Goal: Task Accomplishment & Management: Use online tool/utility

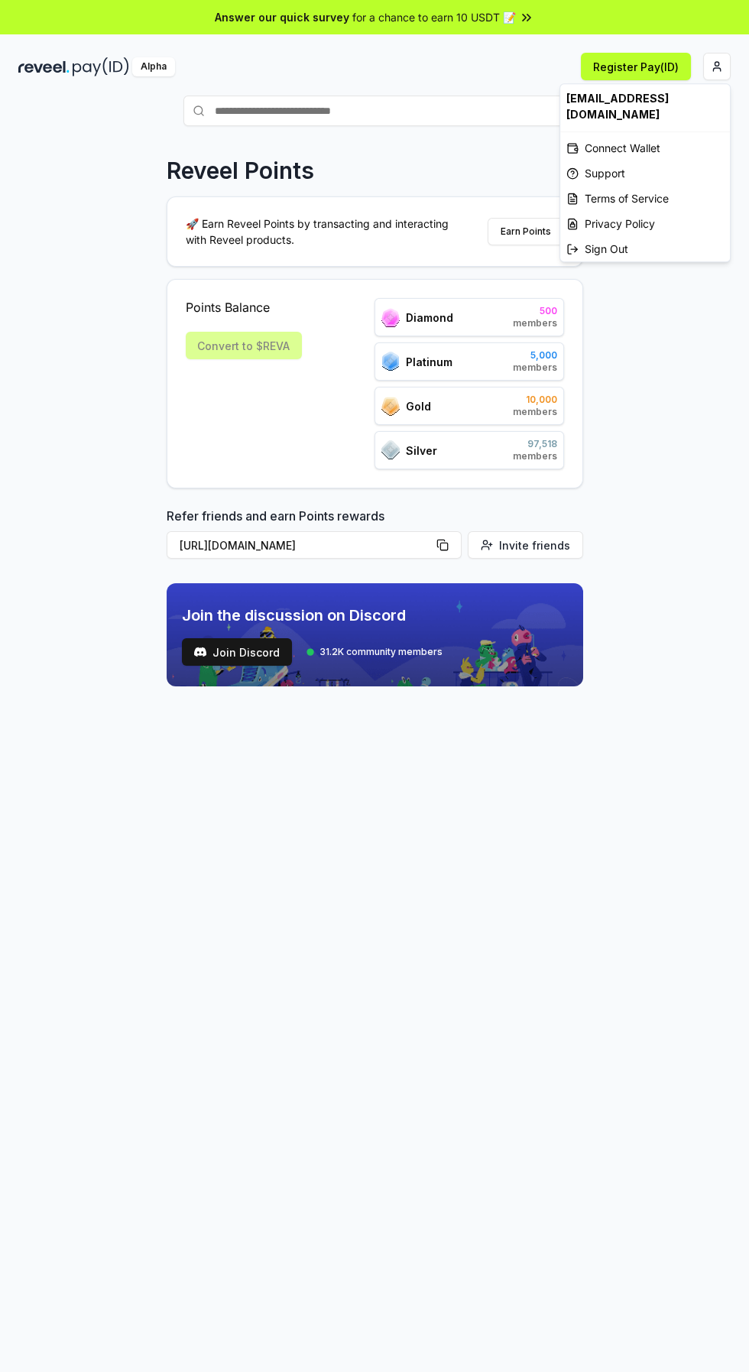
click at [707, 66] on html "Answer our quick survey for a chance to earn 10 USDT 📝 Alpha Register Pay(ID) R…" at bounding box center [374, 686] width 749 height 1372
click at [514, 1015] on html "Answer our quick survey for a chance to earn 10 USDT 📝 Alpha Register Pay(ID) R…" at bounding box center [374, 686] width 749 height 1372
click at [710, 65] on html "Answer our quick survey for a chance to earn 10 USDT 📝 Alpha Register Pay(ID) R…" at bounding box center [374, 686] width 749 height 1372
click at [639, 149] on div "Connect Wallet" at bounding box center [645, 147] width 170 height 25
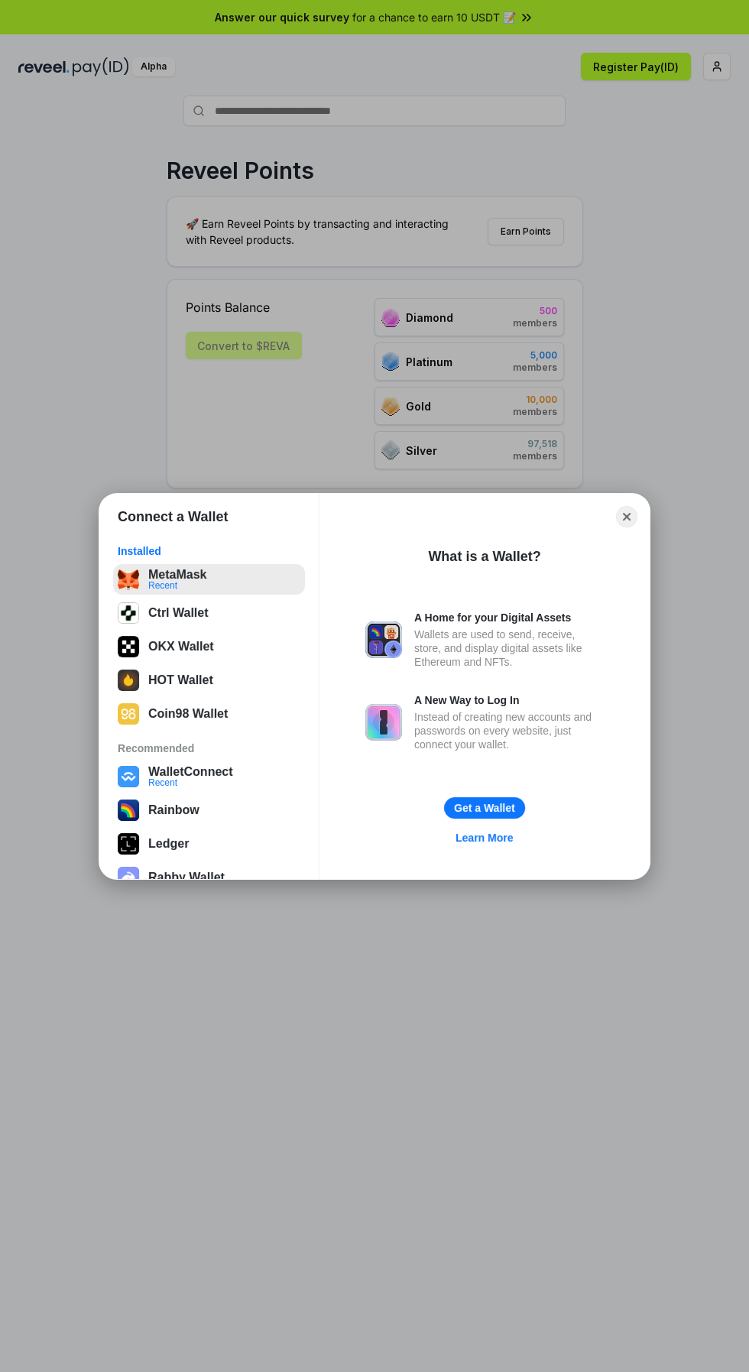
click at [177, 582] on button "MetaMask Recent" at bounding box center [209, 579] width 192 height 31
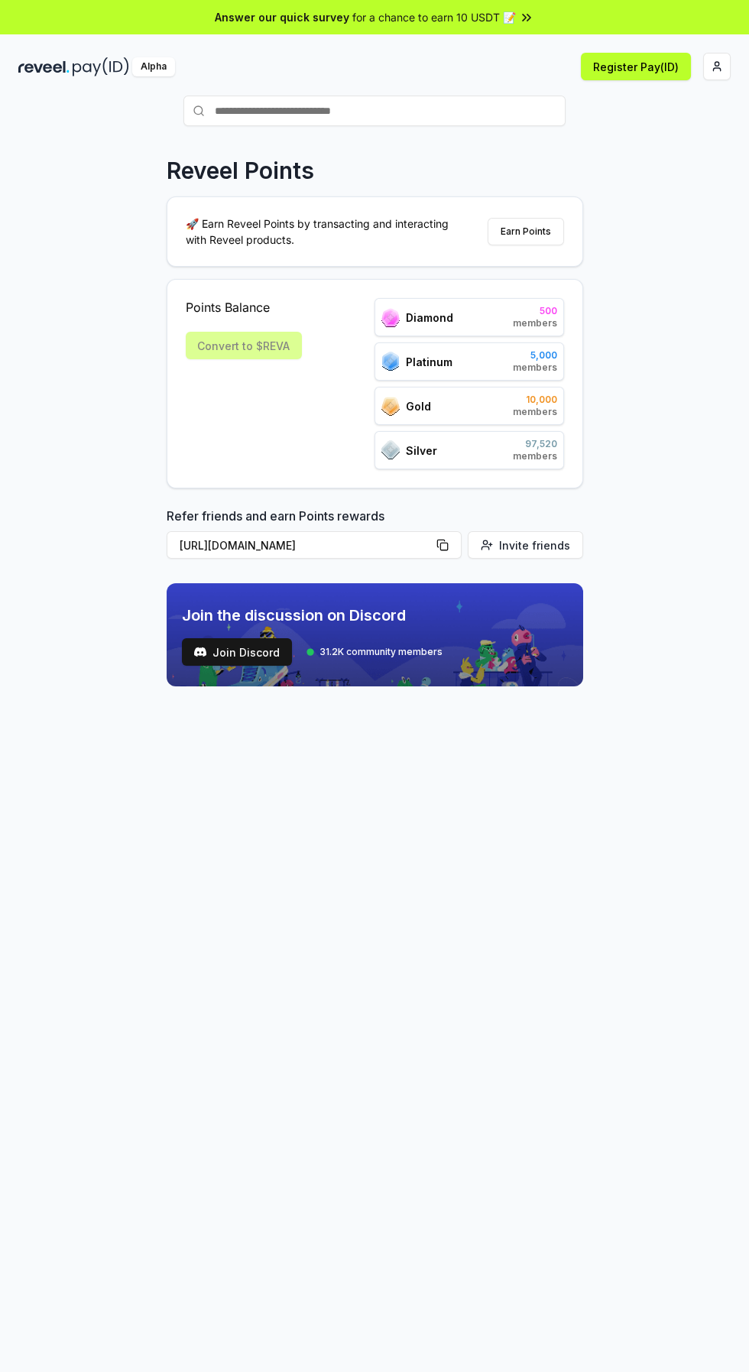
click at [241, 349] on div "Convert to $REVA" at bounding box center [244, 346] width 116 height 28
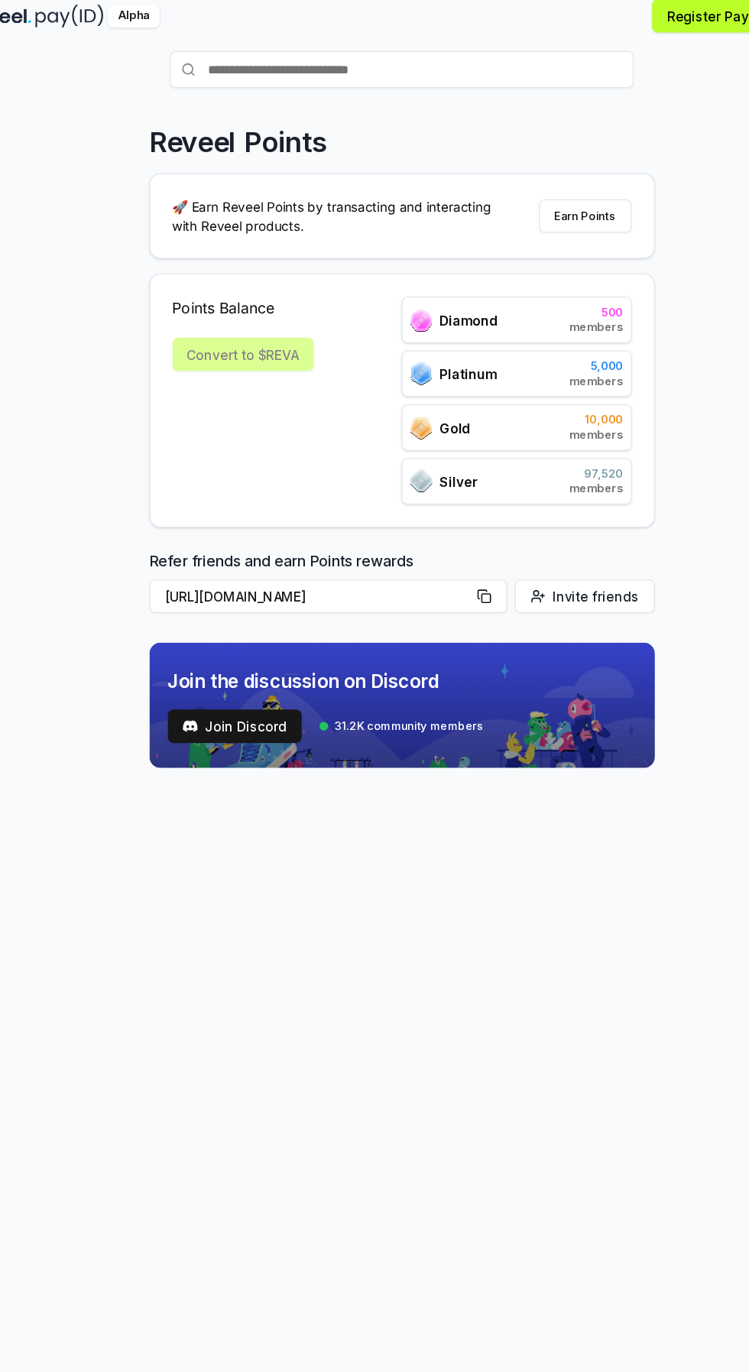
click at [235, 346] on div "Convert to $REVA" at bounding box center [244, 346] width 116 height 28
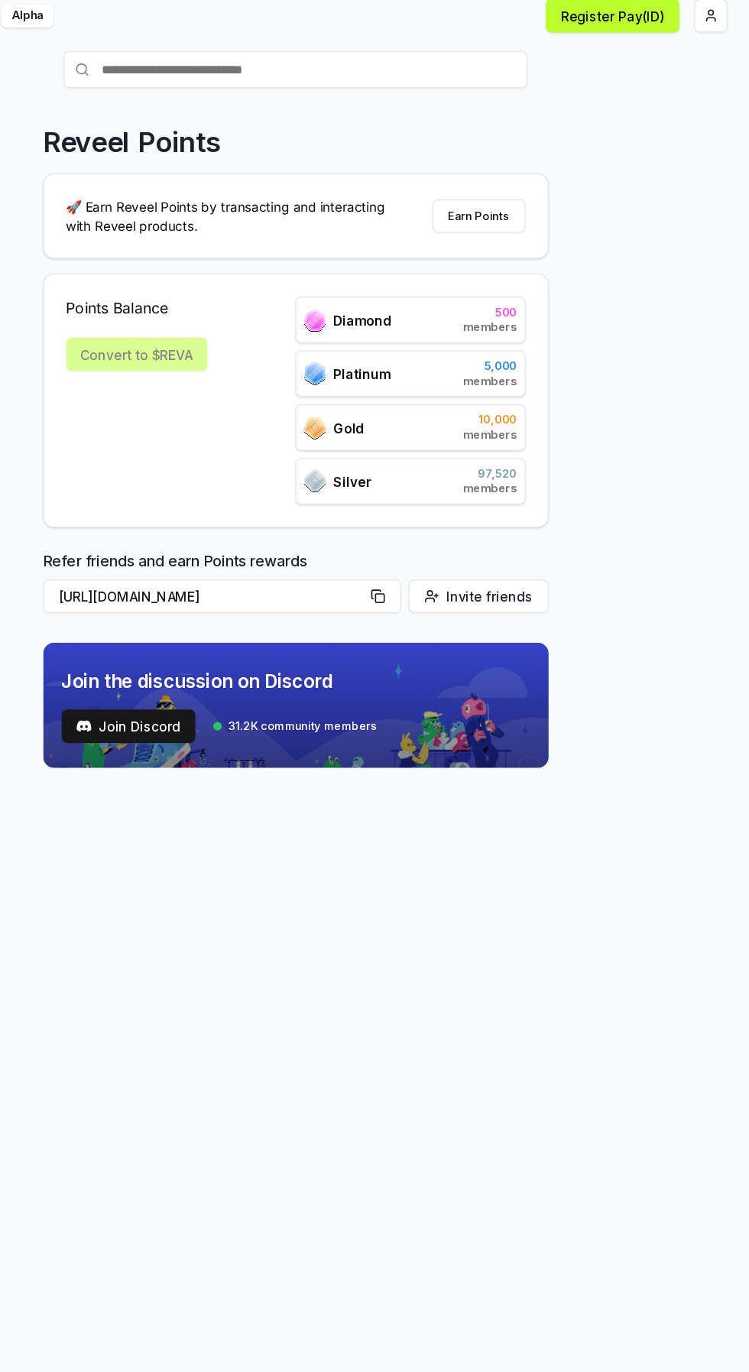
click at [715, 68] on html "Answer our quick survey for a chance to earn 10 USDT 📝 Alpha Register Pay(ID) R…" at bounding box center [374, 686] width 749 height 1372
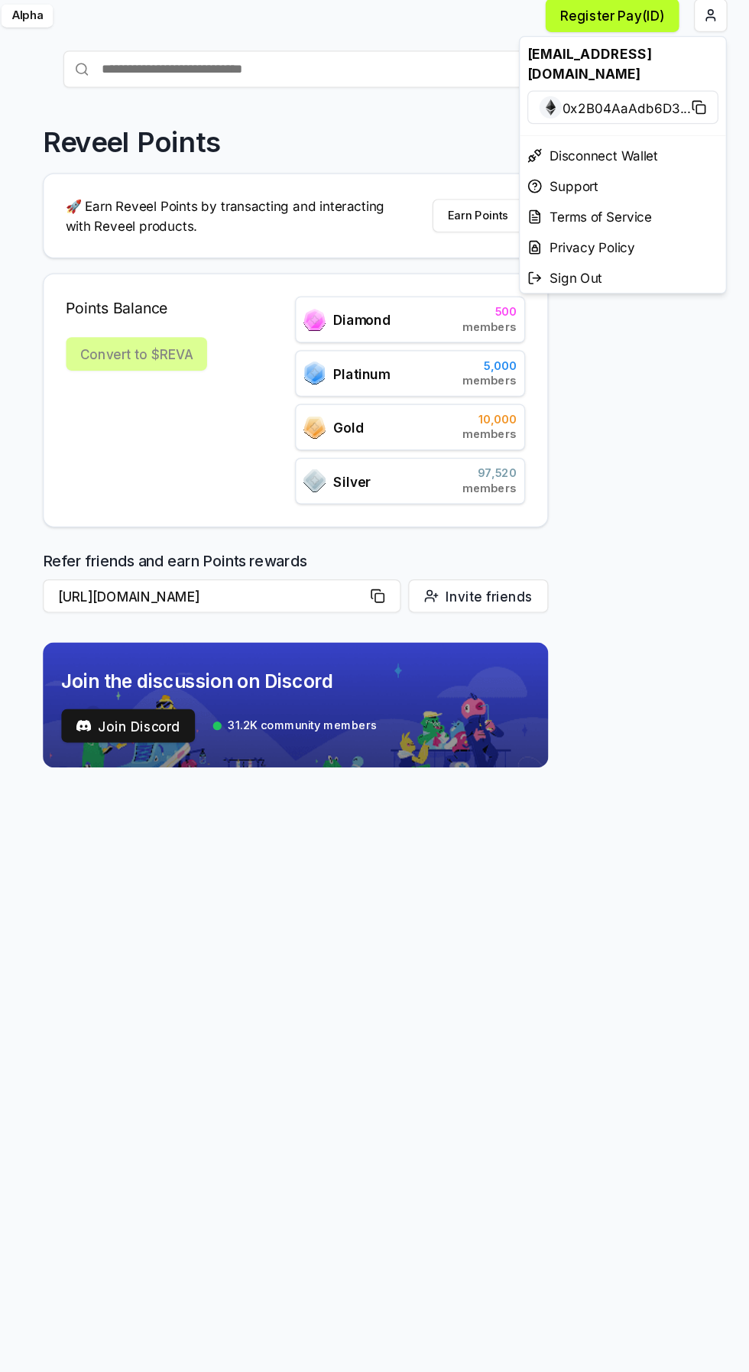
click at [512, 930] on html "Answer our quick survey for a chance to earn 10 USDT 📝 Alpha Register Pay(ID) R…" at bounding box center [374, 686] width 749 height 1372
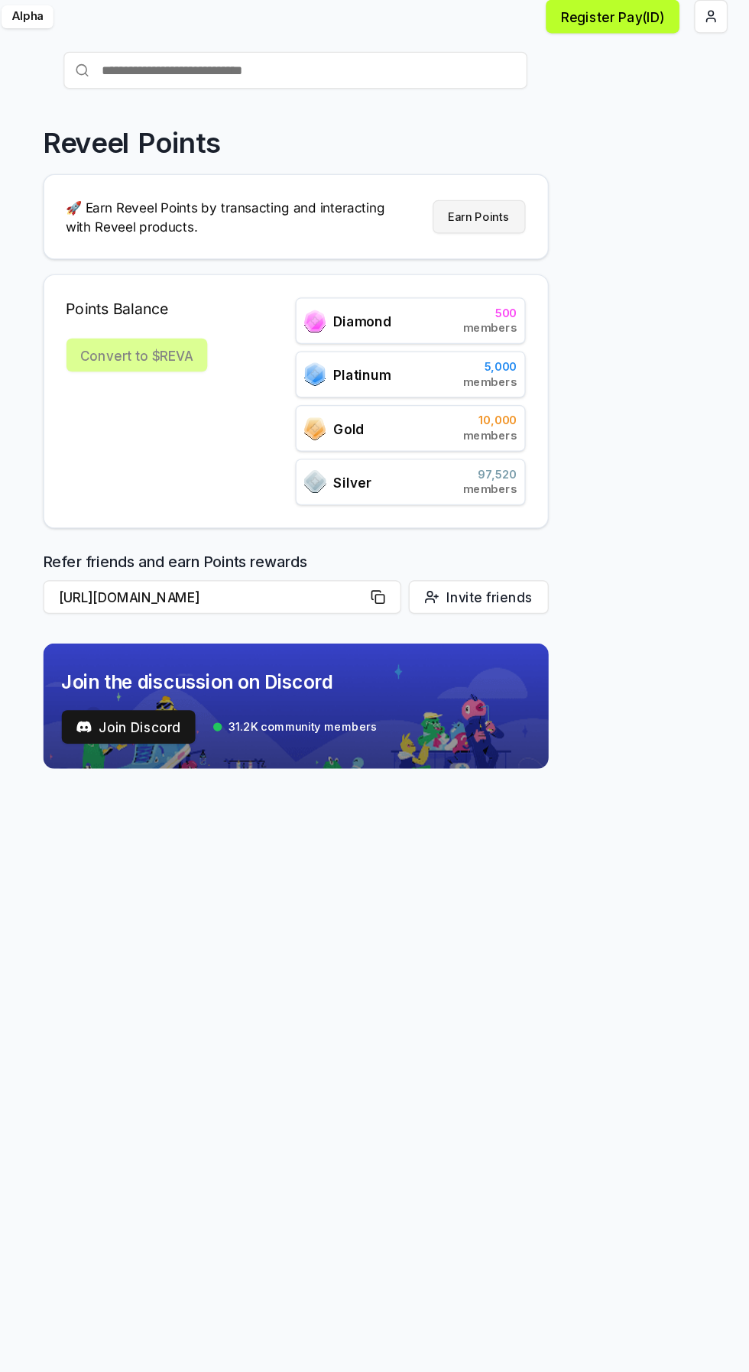
click at [520, 232] on button "Earn Points" at bounding box center [526, 232] width 76 height 28
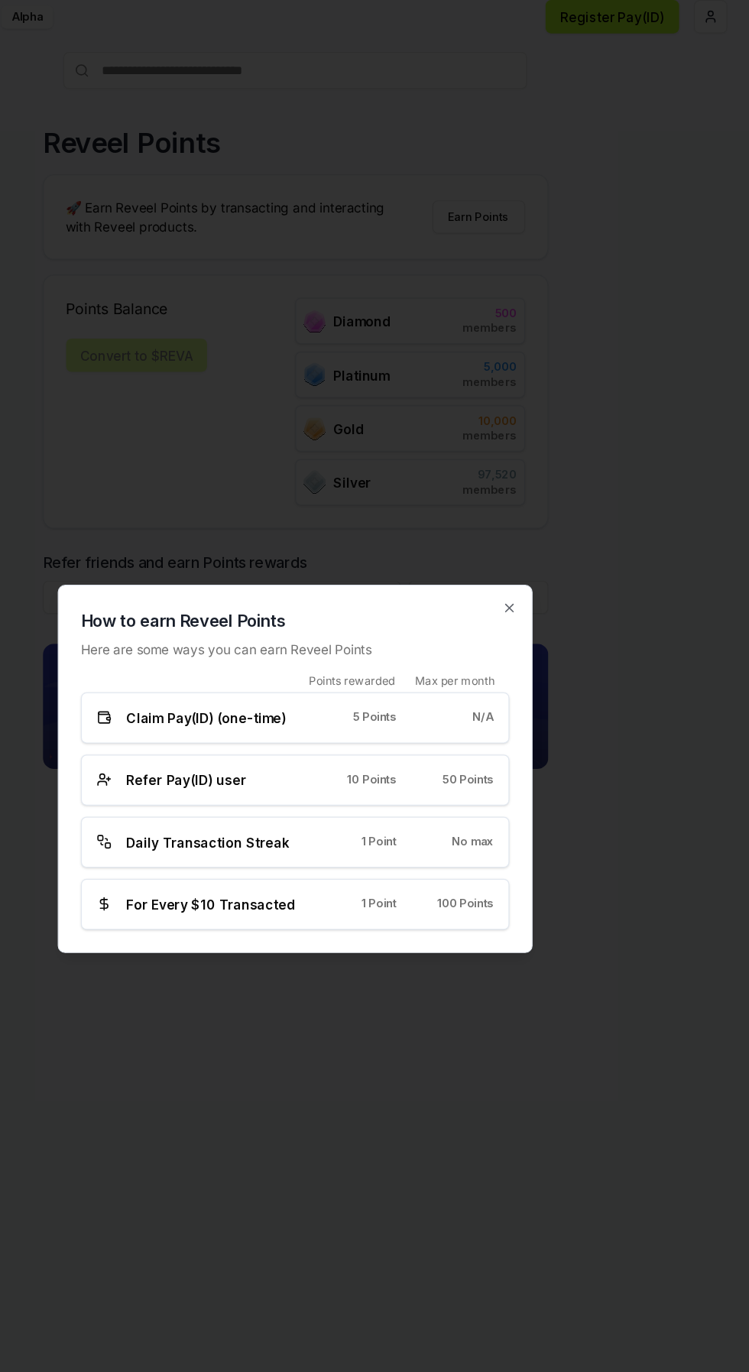
click at [428, 653] on div "Claim Pay(ID) (one-time) 5 Points N/A" at bounding box center [374, 644] width 353 height 42
click at [441, 979] on div at bounding box center [374, 686] width 749 height 1372
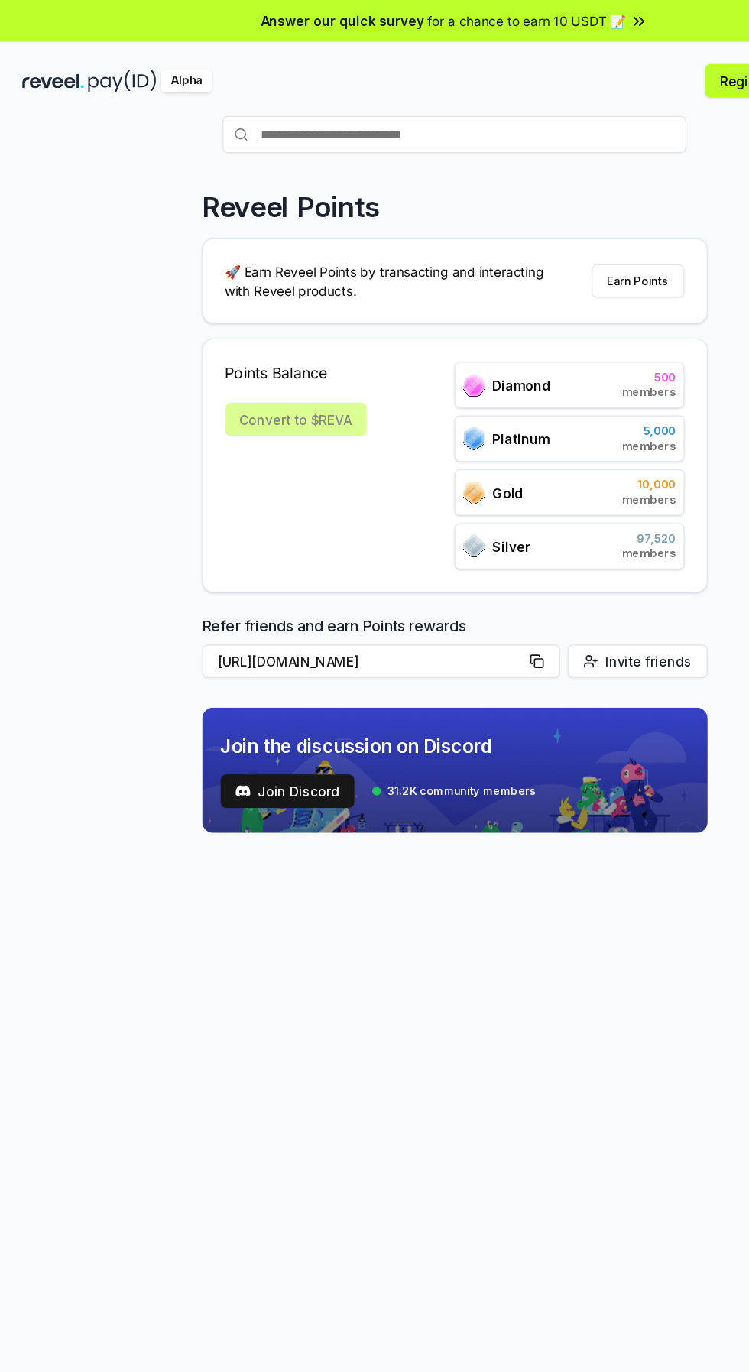
click at [235, 332] on div "Convert to $REVA" at bounding box center [244, 346] width 116 height 28
click at [238, 346] on div "Convert to $REVA" at bounding box center [244, 346] width 116 height 28
click at [248, 349] on div "Convert to $REVA" at bounding box center [244, 346] width 116 height 28
click at [247, 351] on div "Convert to $REVA" at bounding box center [244, 346] width 116 height 28
click at [248, 350] on div "Convert to $REVA" at bounding box center [244, 346] width 116 height 28
